Goal: Understand process/instructions: Learn about a topic

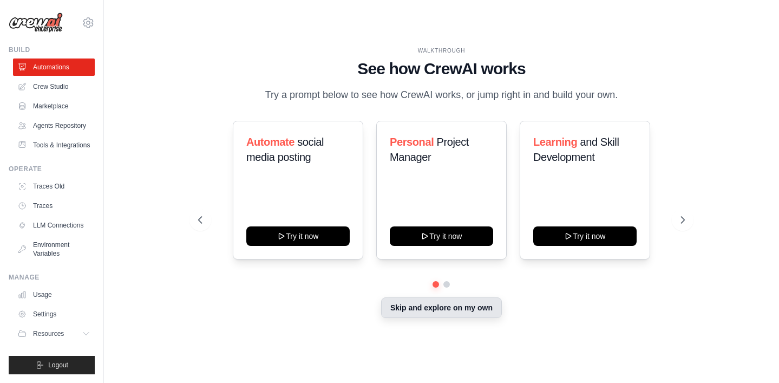
click at [447, 317] on button "Skip and explore on my own" at bounding box center [441, 307] width 121 height 21
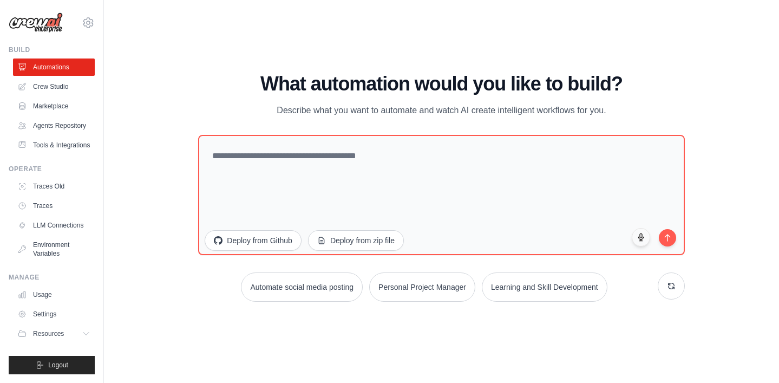
click at [195, 70] on div "WALKTHROUGH See how [PERSON_NAME] works Try a prompt below to see how [PERSON_N…" at bounding box center [441, 191] width 640 height 361
click at [38, 27] on img at bounding box center [36, 22] width 54 height 21
click at [44, 25] on img at bounding box center [36, 22] width 54 height 21
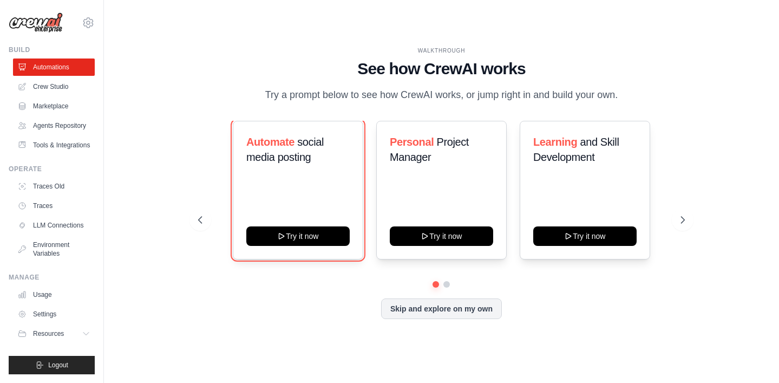
click at [292, 246] on button "Try it now" at bounding box center [297, 235] width 103 height 19
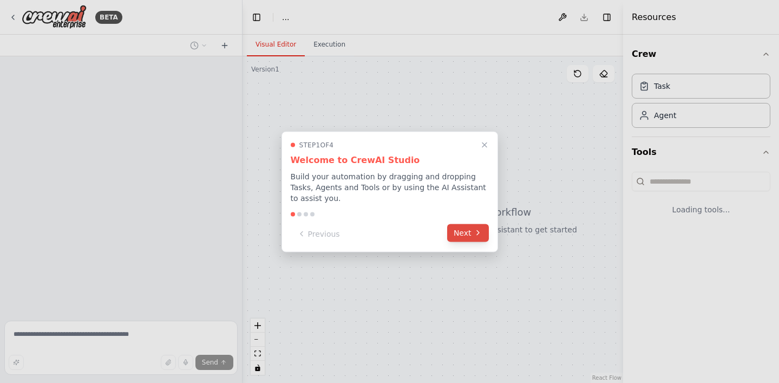
click at [467, 233] on button "Next" at bounding box center [468, 233] width 42 height 18
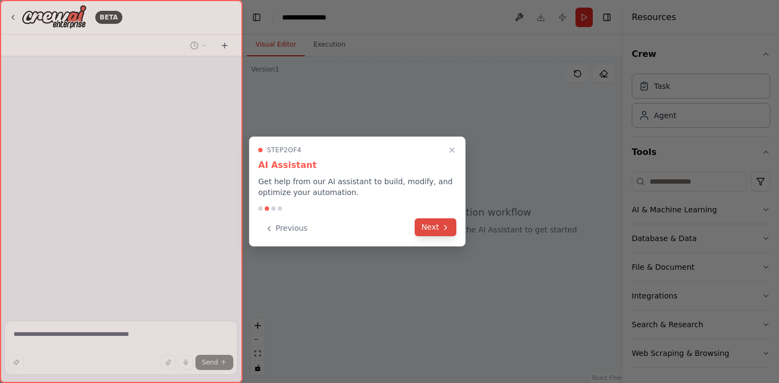
click at [443, 233] on button "Next" at bounding box center [436, 227] width 42 height 18
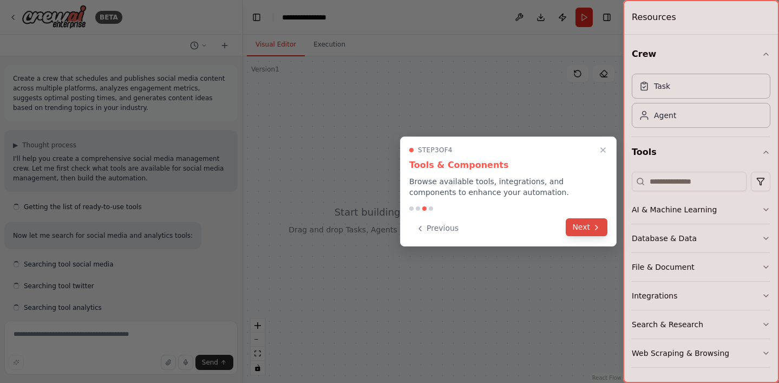
click at [585, 224] on button "Next" at bounding box center [587, 227] width 42 height 18
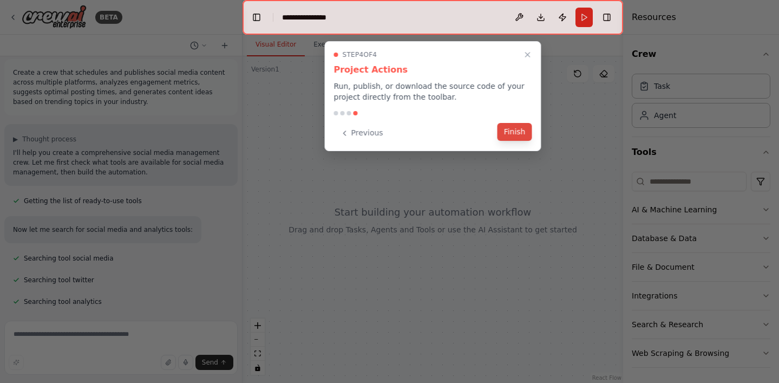
click at [507, 129] on button "Finish" at bounding box center [514, 132] width 35 height 18
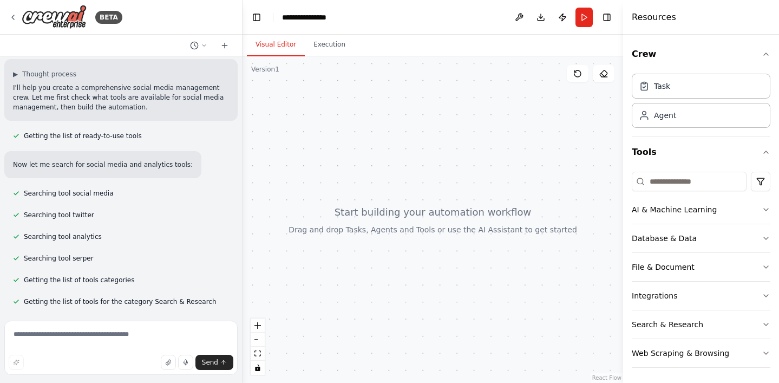
scroll to position [93, 0]
